Goal: Task Accomplishment & Management: Manage account settings

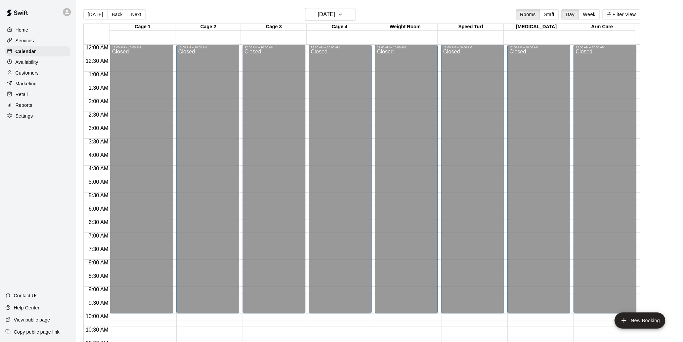
scroll to position [289, 0]
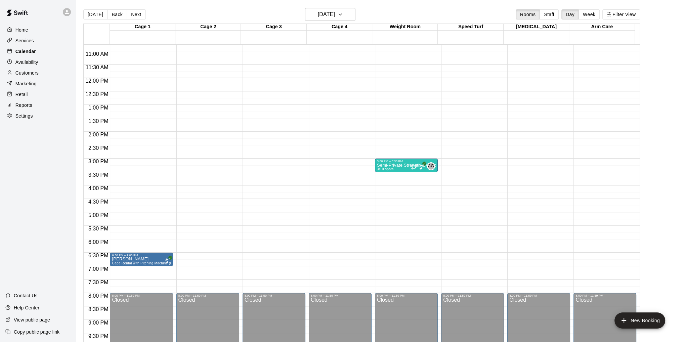
click at [25, 51] on p "Calendar" at bounding box center [25, 51] width 21 height 7
click at [343, 12] on icon "button" at bounding box center [340, 14] width 5 height 8
click at [304, 83] on button "15" at bounding box center [304, 85] width 12 height 12
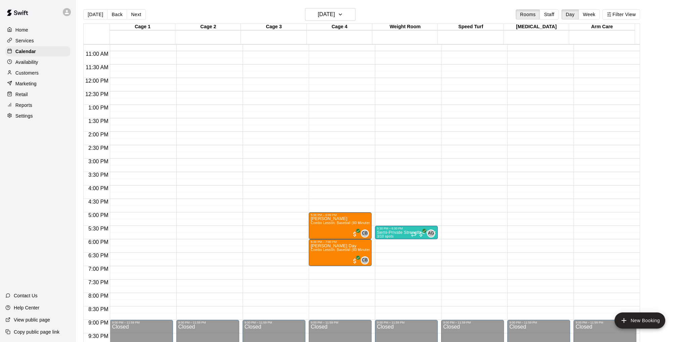
click at [27, 62] on p "Availability" at bounding box center [26, 62] width 23 height 7
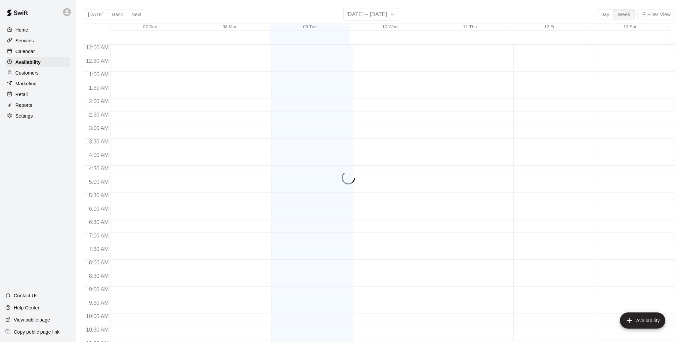
scroll to position [313, 0]
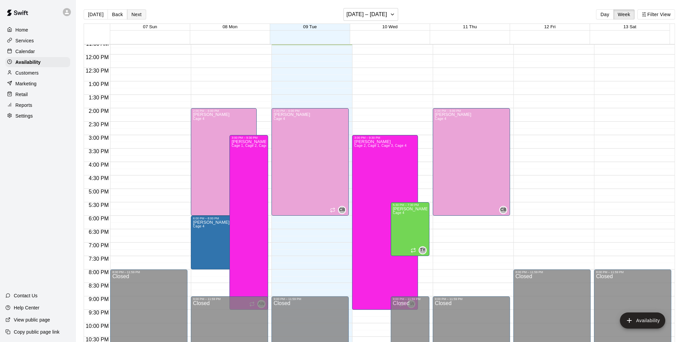
click at [136, 15] on button "Next" at bounding box center [136, 14] width 19 height 10
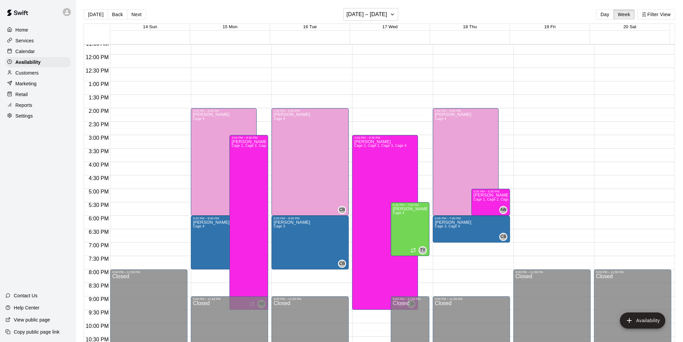
click at [26, 54] on p "Calendar" at bounding box center [24, 51] width 19 height 7
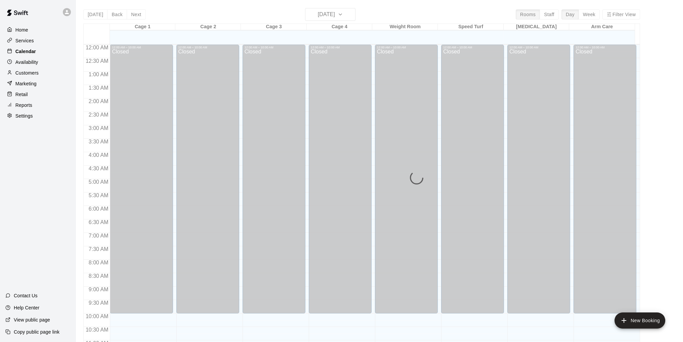
scroll to position [313, 0]
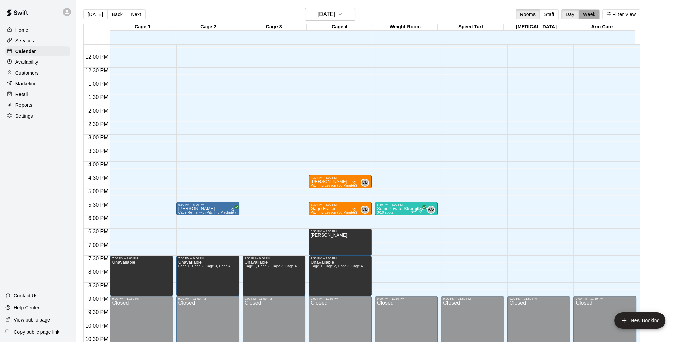
click at [597, 14] on button "Week" at bounding box center [589, 14] width 21 height 10
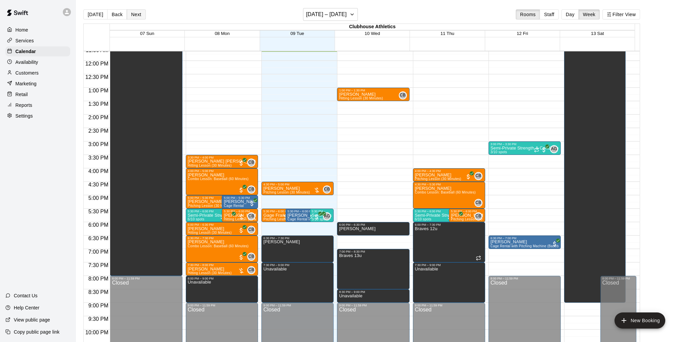
click at [132, 14] on button "Next" at bounding box center [136, 14] width 19 height 10
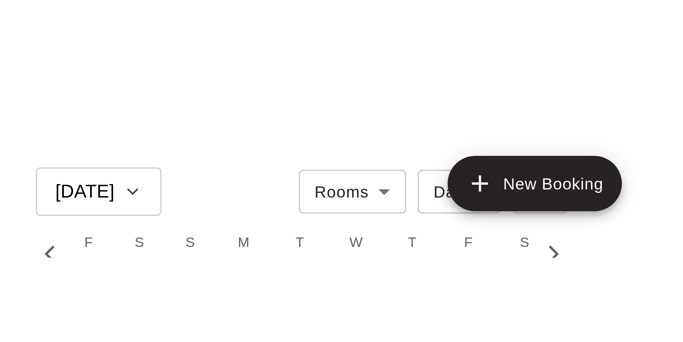
scroll to position [0, 2814]
